Goal: Find contact information: Find contact information

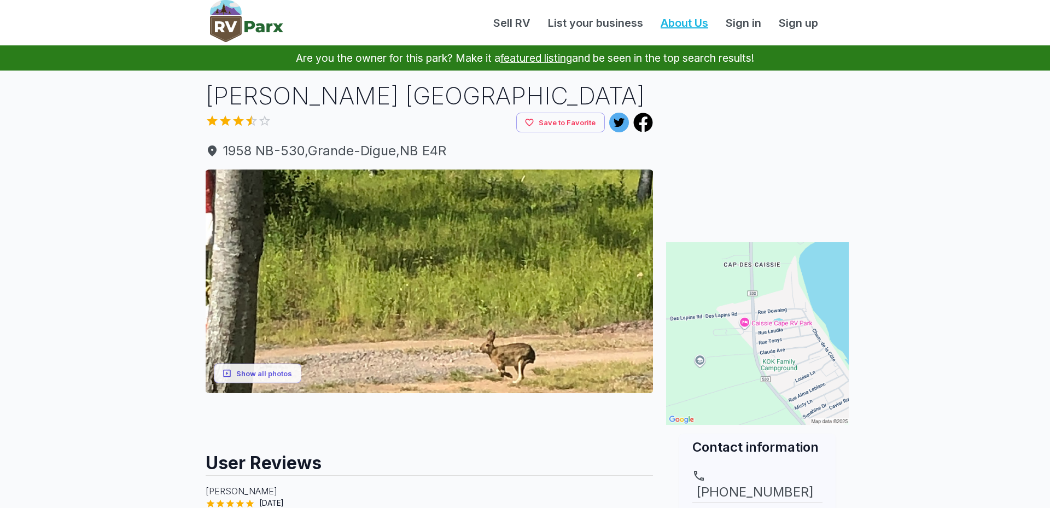
click at [666, 19] on link "About Us" at bounding box center [684, 23] width 65 height 16
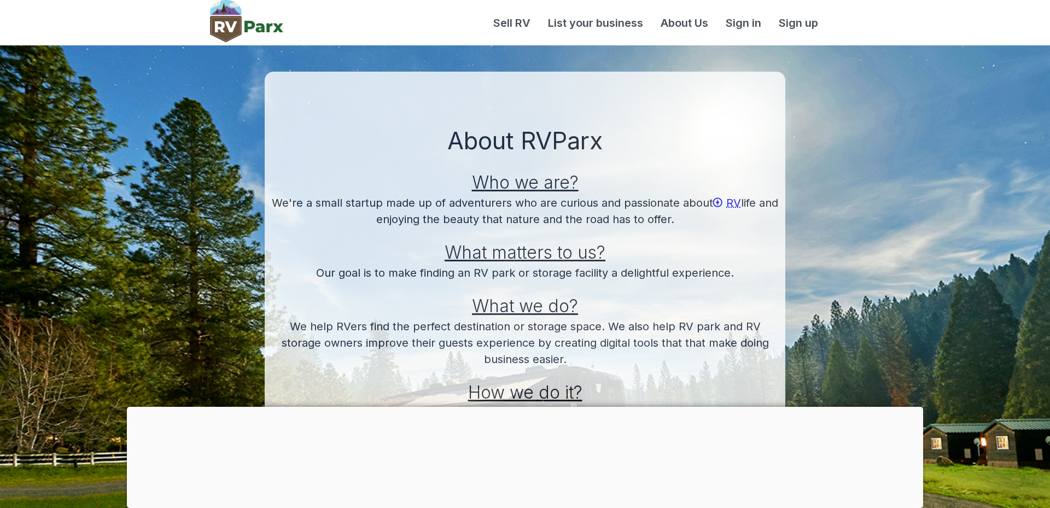
click at [811, 174] on section "About RVParx Who we are? We're a small startup made up of adventurers who are c…" at bounding box center [525, 280] width 1050 height 471
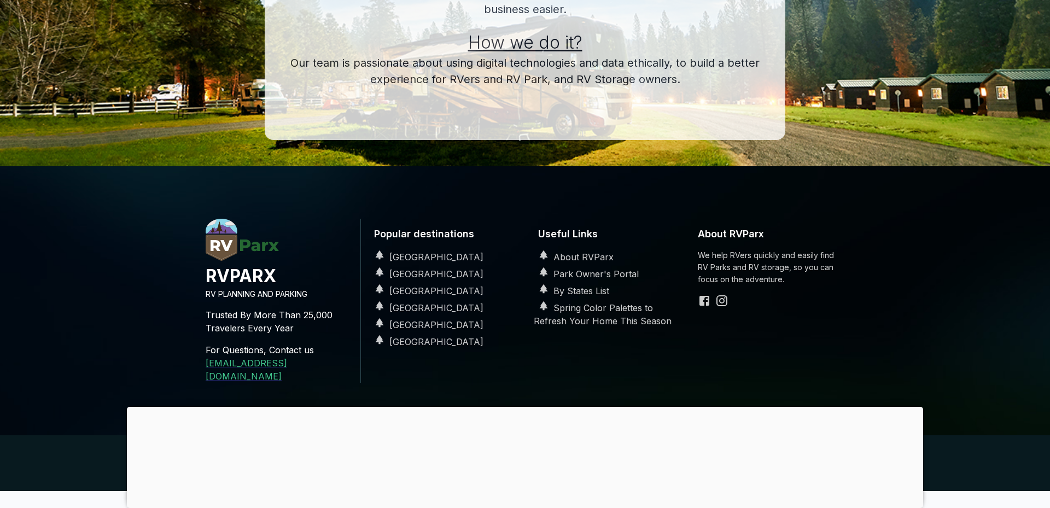
scroll to position [372, 0]
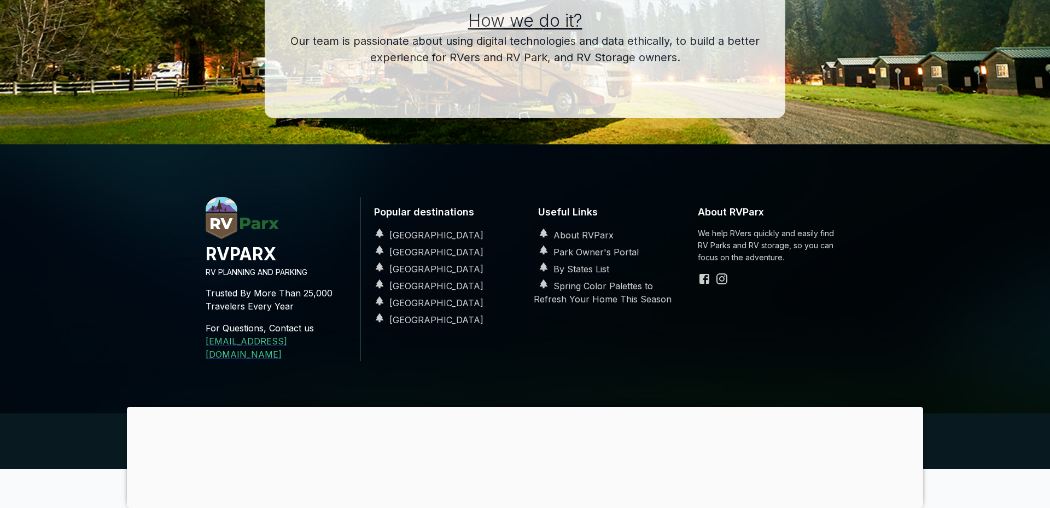
click at [522, 407] on div at bounding box center [525, 407] width 796 height 0
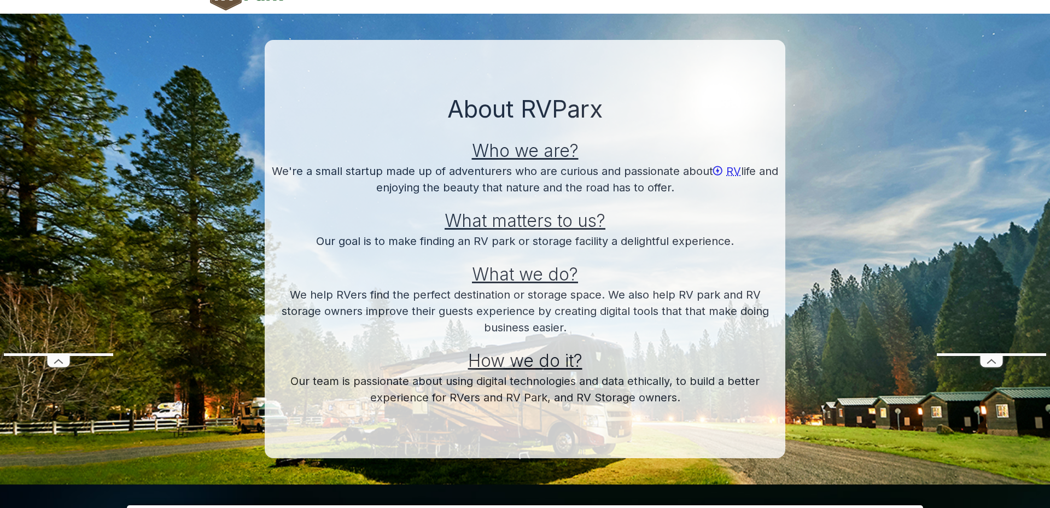
scroll to position [0, 0]
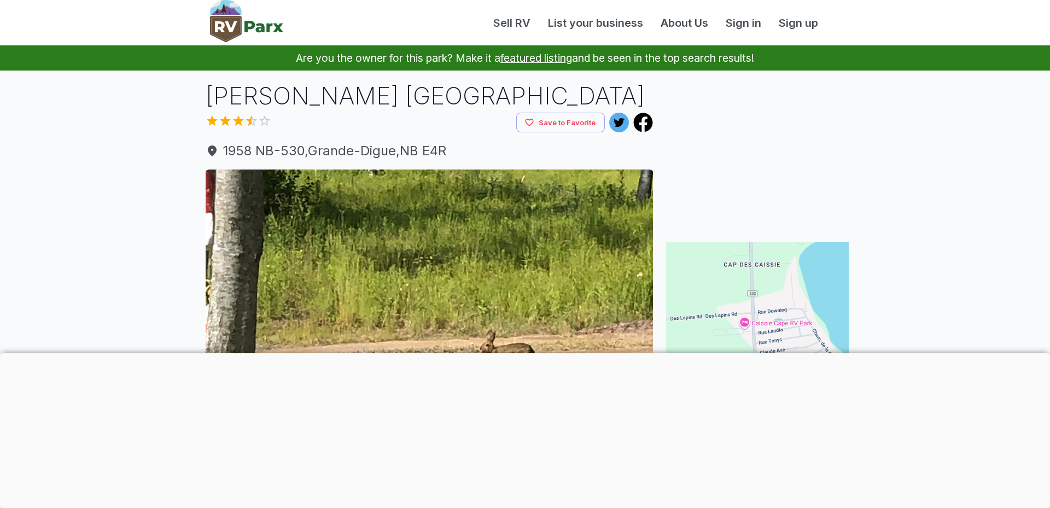
click at [254, 368] on iframe "Advertisement" at bounding box center [525, 429] width 1050 height 152
click at [518, 353] on div at bounding box center [525, 353] width 1050 height 0
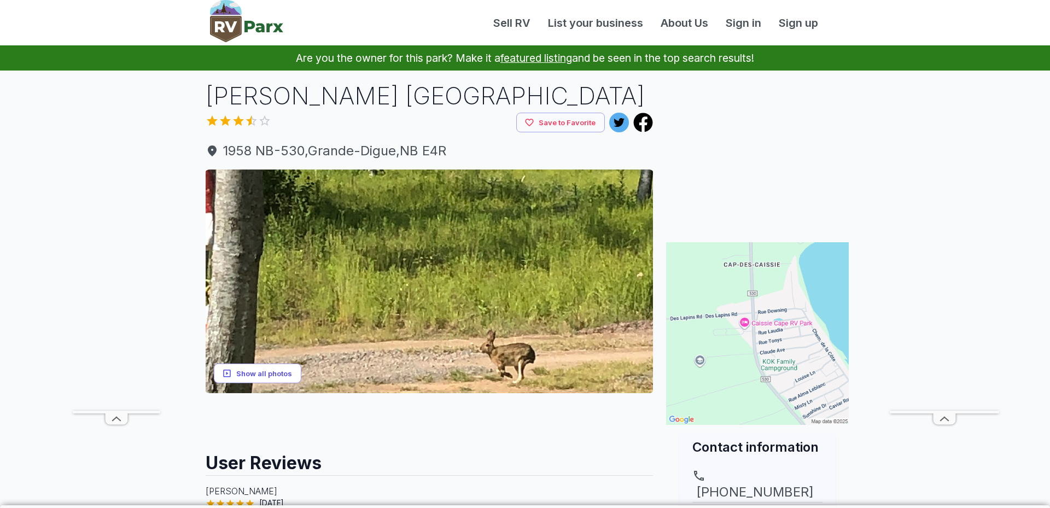
click at [284, 377] on button "Show all photos" at bounding box center [257, 373] width 87 height 20
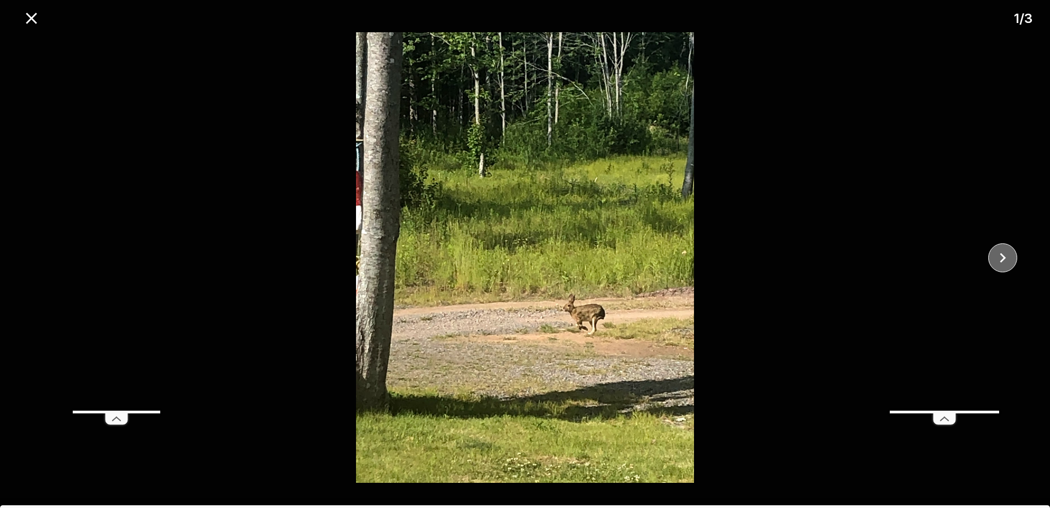
click at [1006, 259] on icon "close" at bounding box center [1002, 257] width 19 height 19
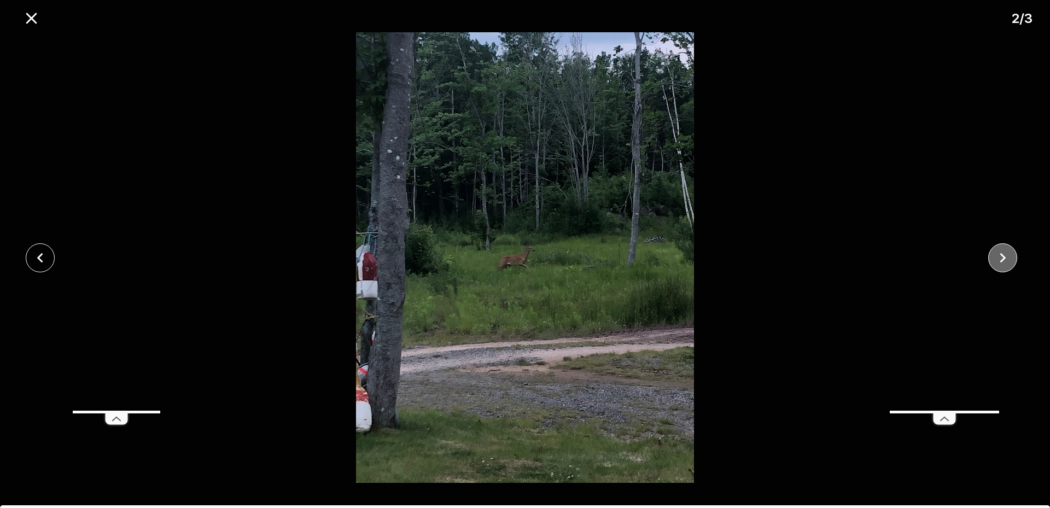
click at [1006, 259] on icon "close" at bounding box center [1002, 257] width 19 height 19
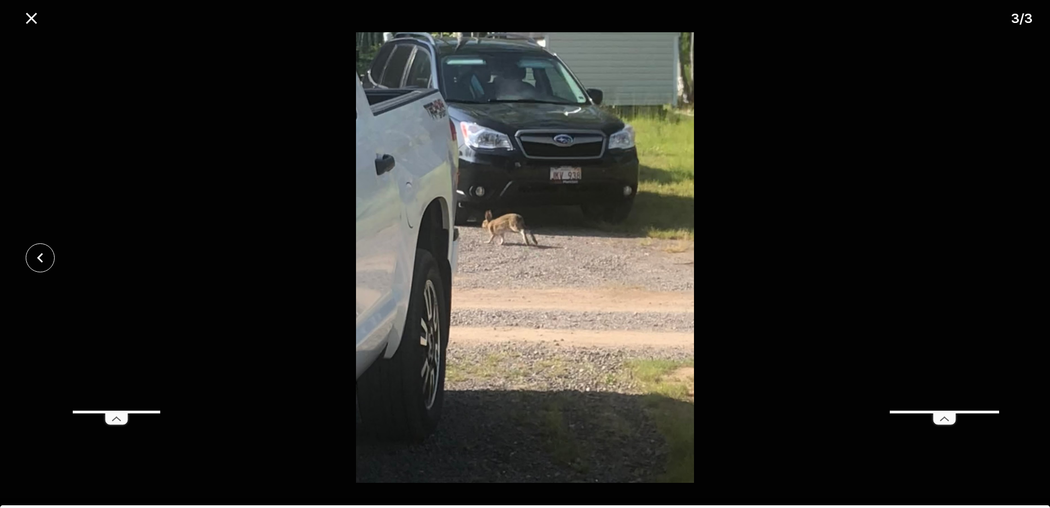
click at [1006, 259] on div at bounding box center [525, 257] width 1050 height 450
click at [24, 32] on div at bounding box center [525, 257] width 1050 height 450
click at [28, 26] on icon "close" at bounding box center [31, 18] width 19 height 19
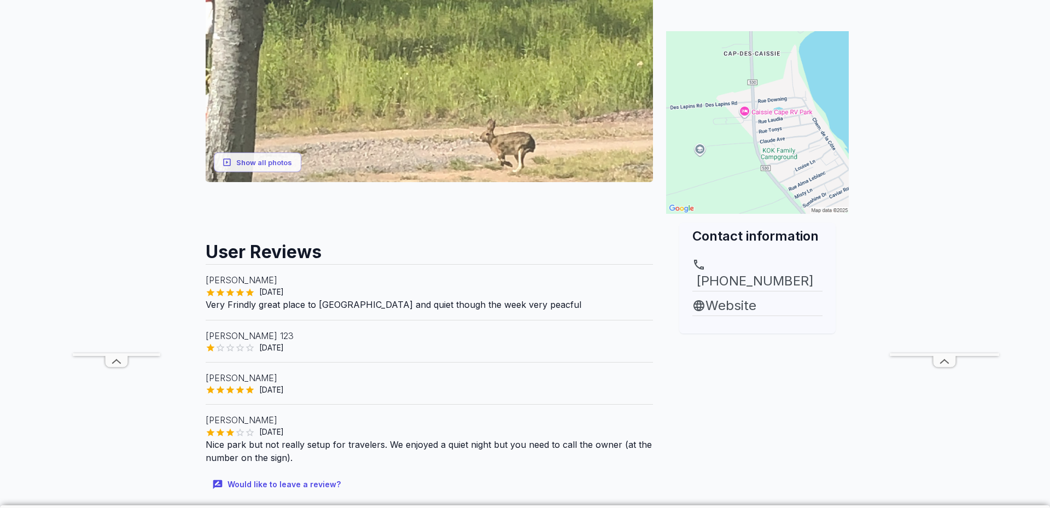
scroll to position [241, 0]
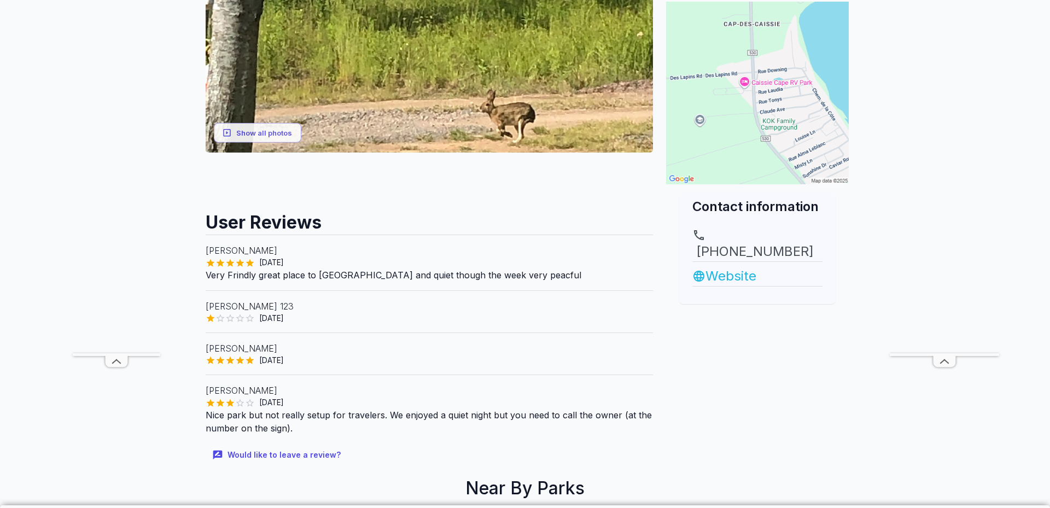
click at [733, 266] on link "Website" at bounding box center [757, 276] width 130 height 20
click at [239, 357] on div "June 19, 2019" at bounding box center [429, 360] width 447 height 11
